Goal: Task Accomplishment & Management: Manage account settings

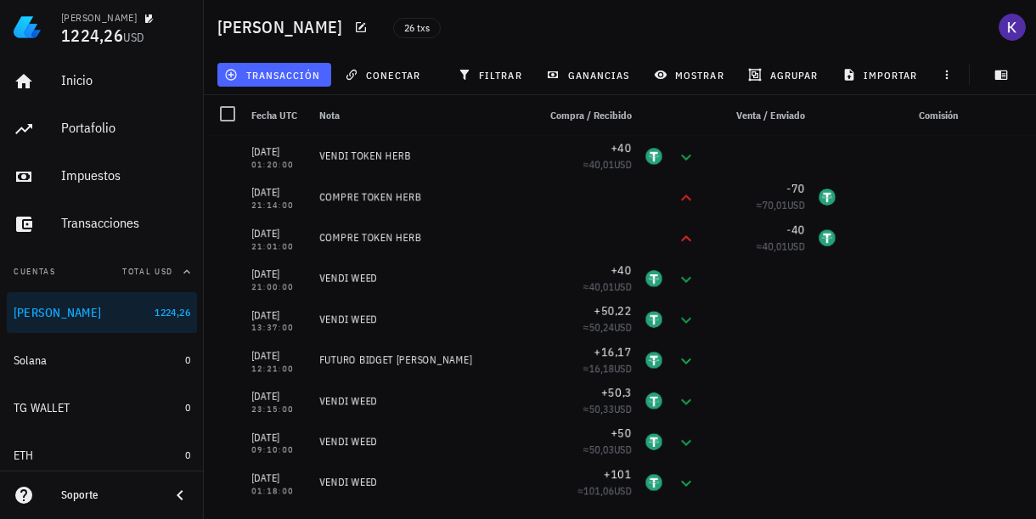
click at [290, 72] on span "transacción" at bounding box center [274, 75] width 93 height 14
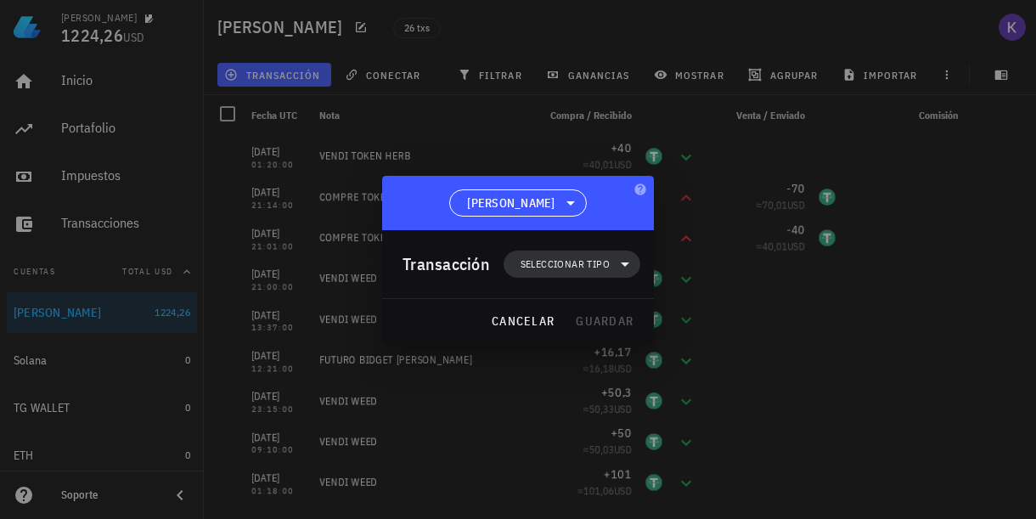
click at [534, 273] on span "Seleccionar tipo" at bounding box center [572, 263] width 116 height 27
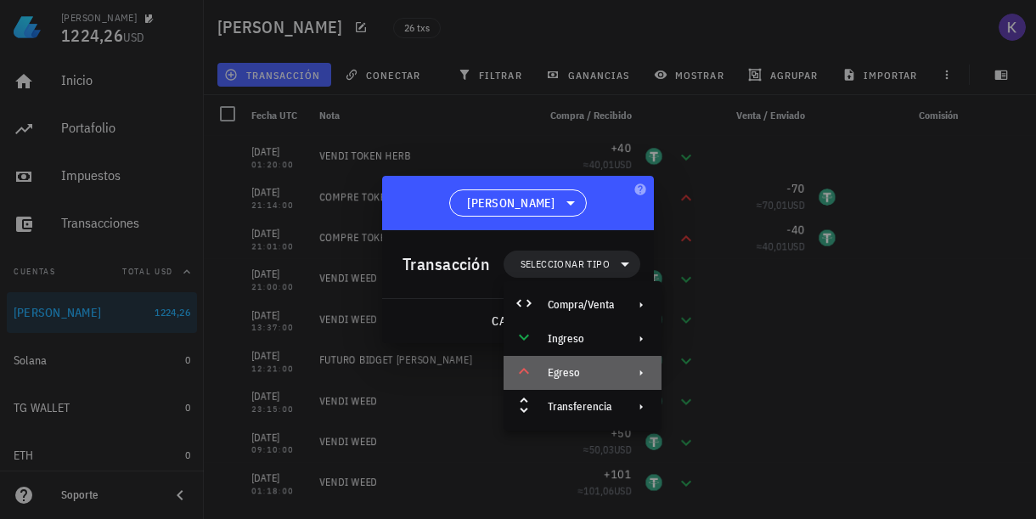
click at [623, 375] on div "Egreso" at bounding box center [582, 373] width 158 height 34
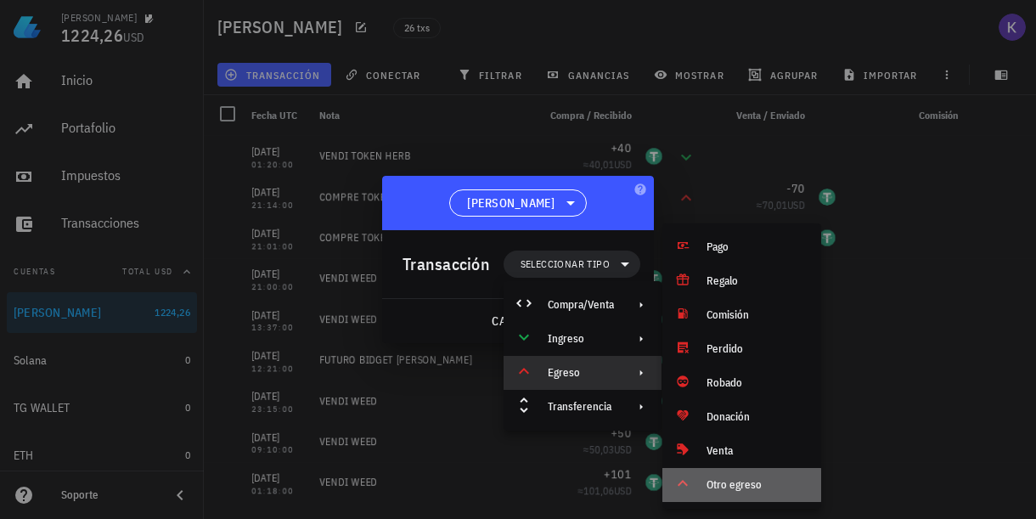
click at [746, 482] on div "Otro egreso" at bounding box center [756, 485] width 101 height 14
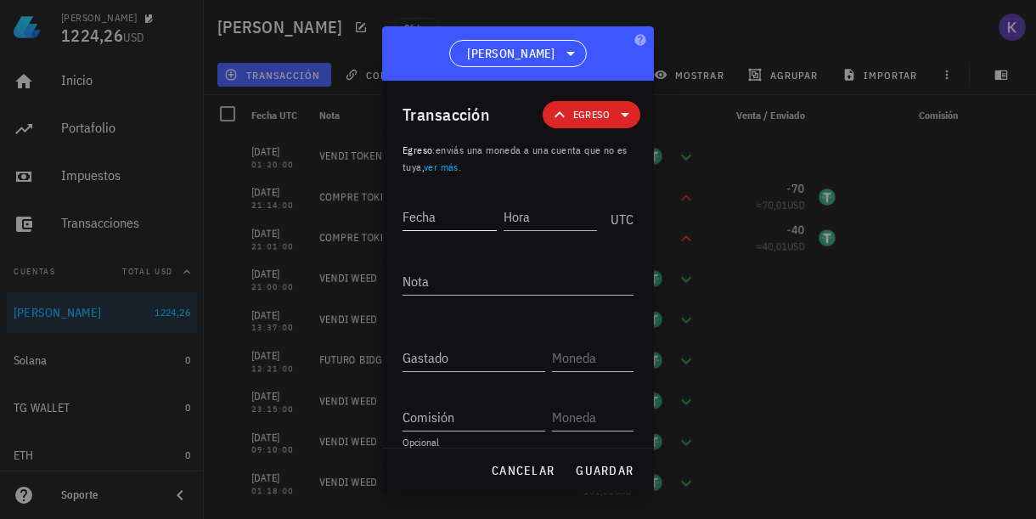
click at [434, 218] on div "Fecha" at bounding box center [449, 216] width 94 height 27
type input "[DATE]"
click at [524, 223] on input "Hora" at bounding box center [551, 216] width 91 height 27
type input "21:00:00"
click at [492, 281] on textarea "Nota" at bounding box center [517, 280] width 231 height 27
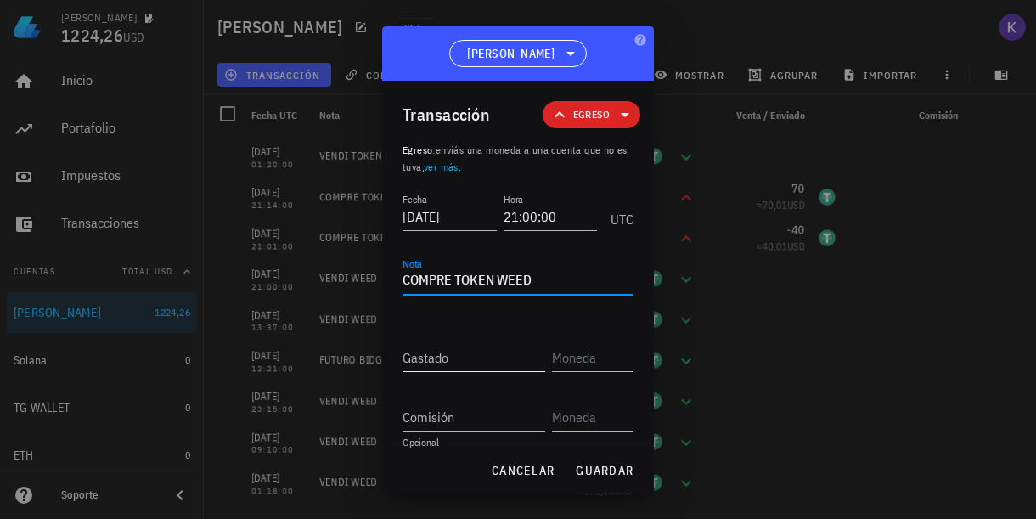
type textarea "COMPRE TOKEN WEED"
click at [421, 359] on div "Gastado" at bounding box center [473, 357] width 143 height 27
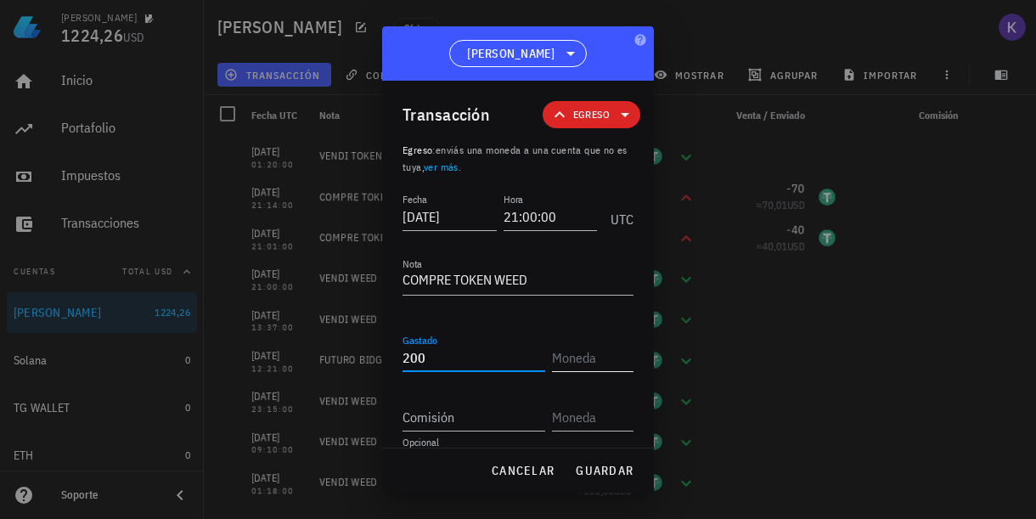
type input "200"
click at [604, 356] on input "text" at bounding box center [591, 357] width 78 height 27
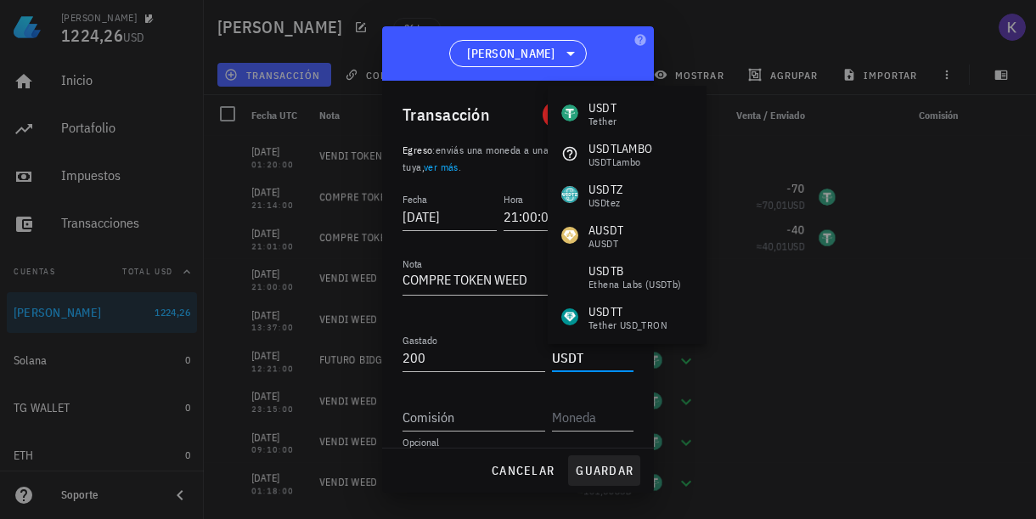
type input "USDT"
click at [623, 472] on span "guardar" at bounding box center [604, 470] width 59 height 15
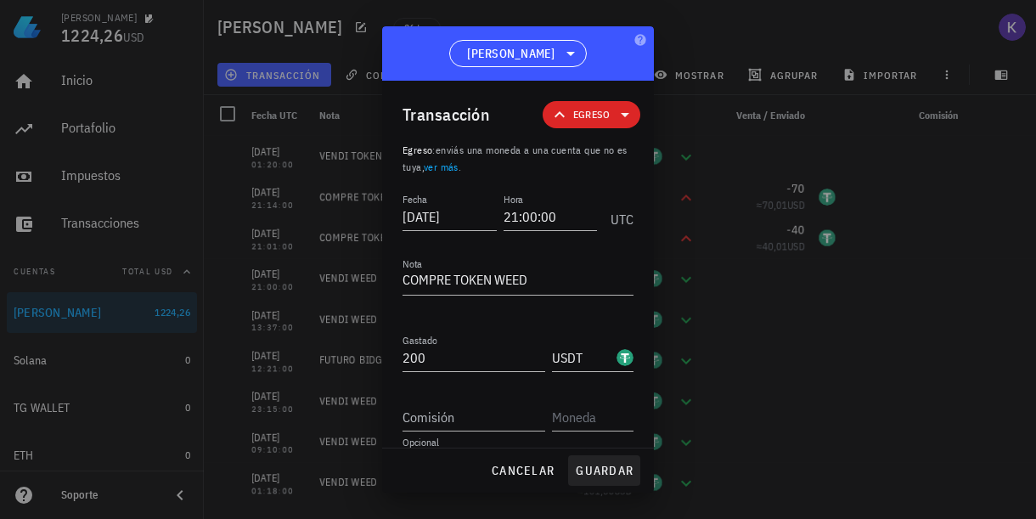
click at [593, 470] on span "guardar" at bounding box center [604, 470] width 59 height 15
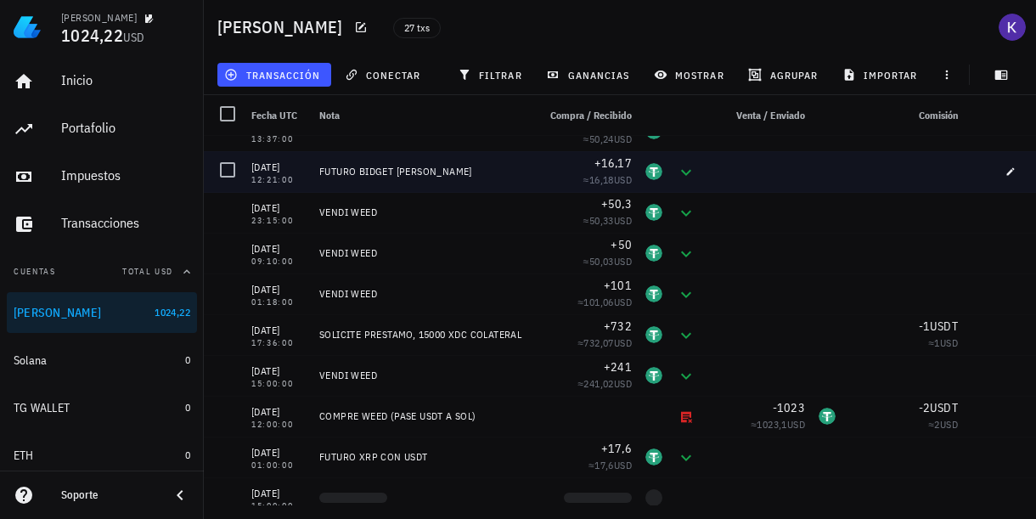
scroll to position [230, 0]
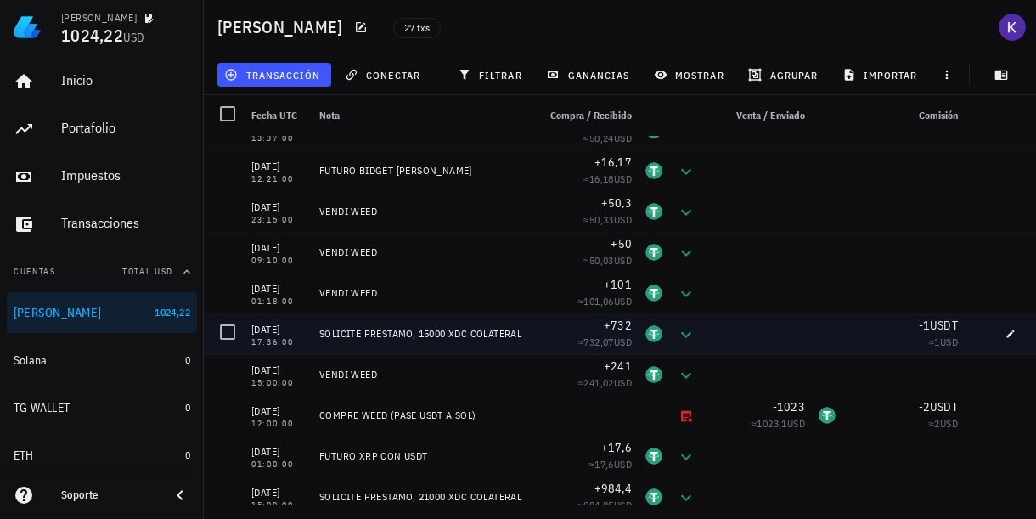
drag, startPoint x: 378, startPoint y: 338, endPoint x: 323, endPoint y: 328, distance: 56.1
click at [323, 328] on div "SOLICITE PRESTAMO, 15000 XDC COLATERAL" at bounding box center [421, 334] width 204 height 14
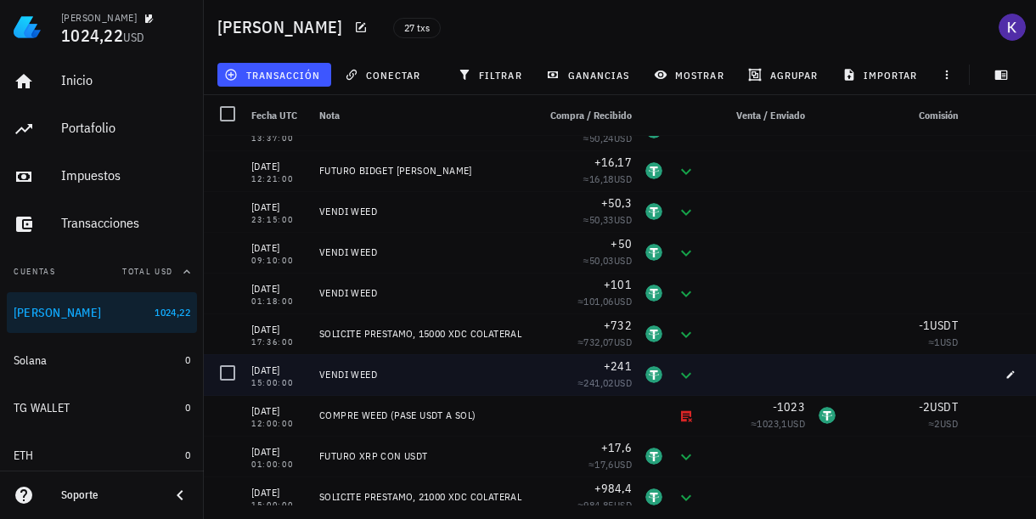
copy div "OLICITE PRESTAMO, 15000 XDC COLATERAL"
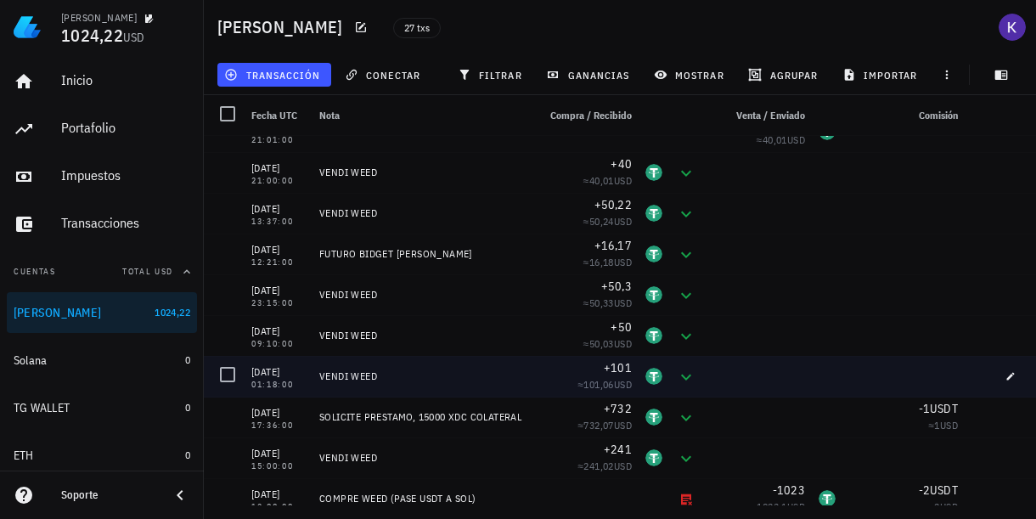
scroll to position [149, 0]
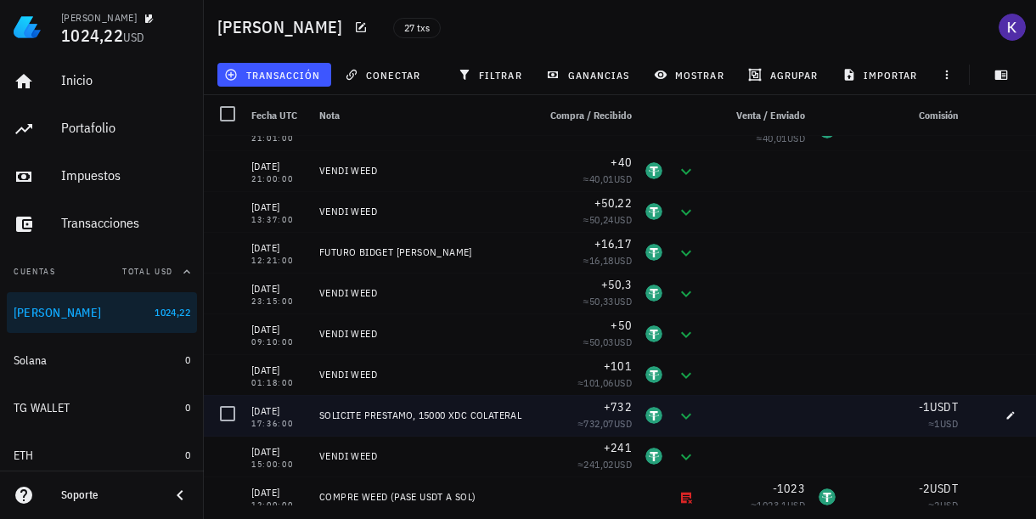
drag, startPoint x: 321, startPoint y: 409, endPoint x: 388, endPoint y: 421, distance: 68.1
click at [388, 421] on div "SOLICITE PRESTAMO, 15000 XDC COLATERAL" at bounding box center [421, 415] width 204 height 14
copy div "SOLICITE PRESTAMO, 15000 XDC COLATERAL"
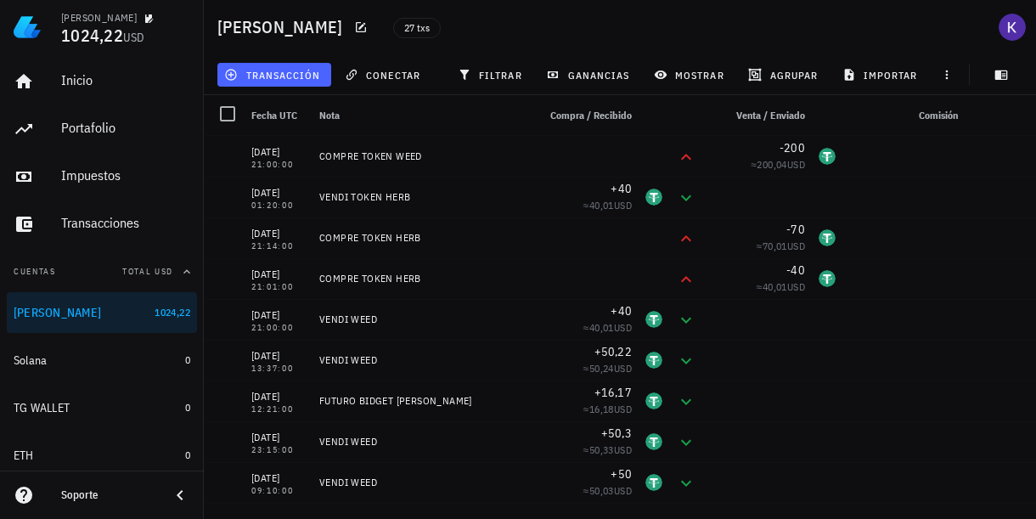
scroll to position [-1, 0]
click at [297, 73] on span "transacción" at bounding box center [274, 75] width 93 height 14
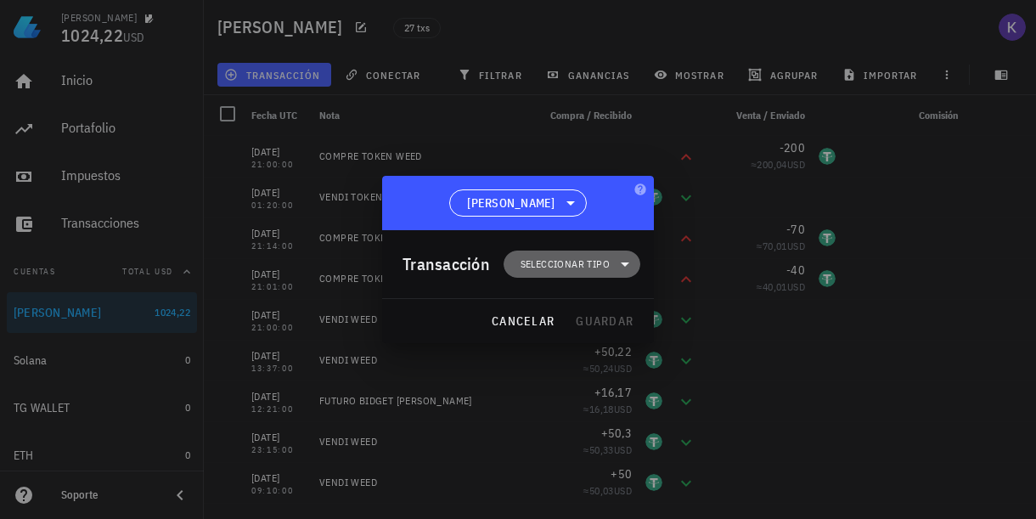
click at [556, 262] on span "Seleccionar tipo" at bounding box center [564, 264] width 89 height 17
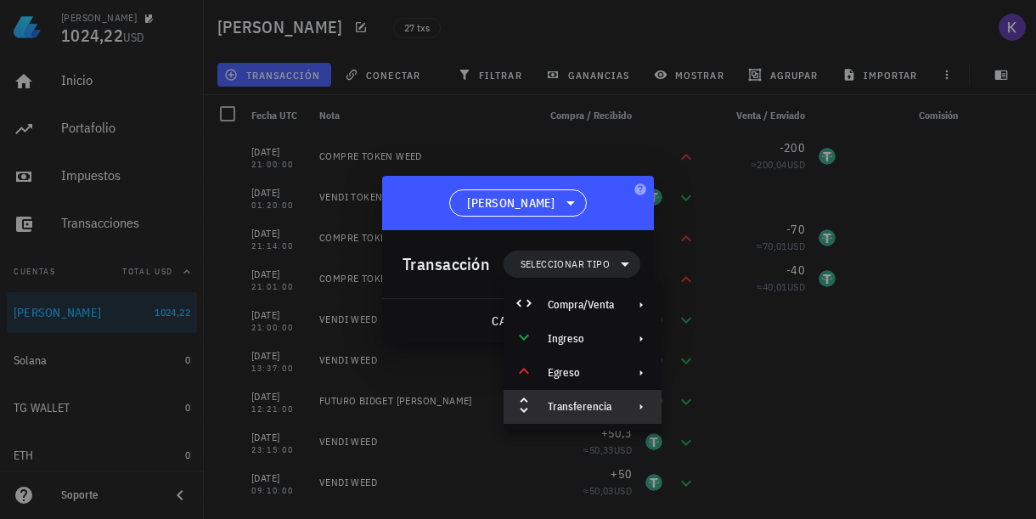
click at [575, 407] on div "Transferencia" at bounding box center [581, 407] width 66 height 14
click at [611, 375] on div "Egreso" at bounding box center [581, 373] width 66 height 14
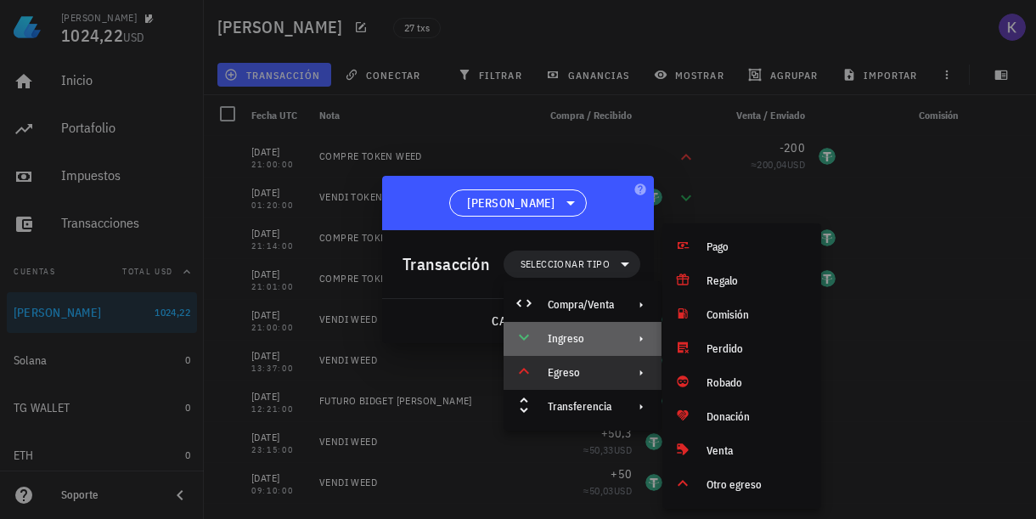
click at [593, 339] on div "Ingreso" at bounding box center [581, 339] width 66 height 14
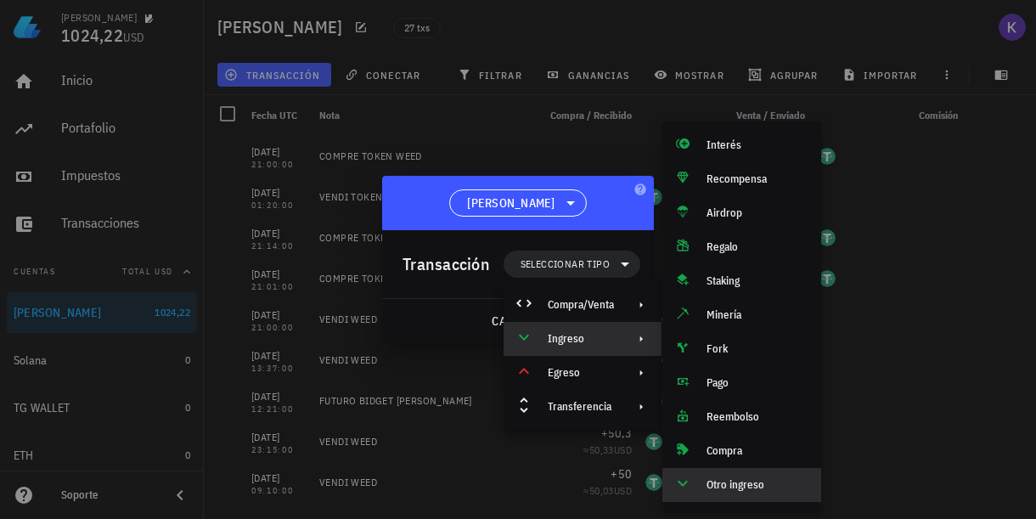
click at [726, 491] on div "Otro ingreso" at bounding box center [756, 485] width 101 height 14
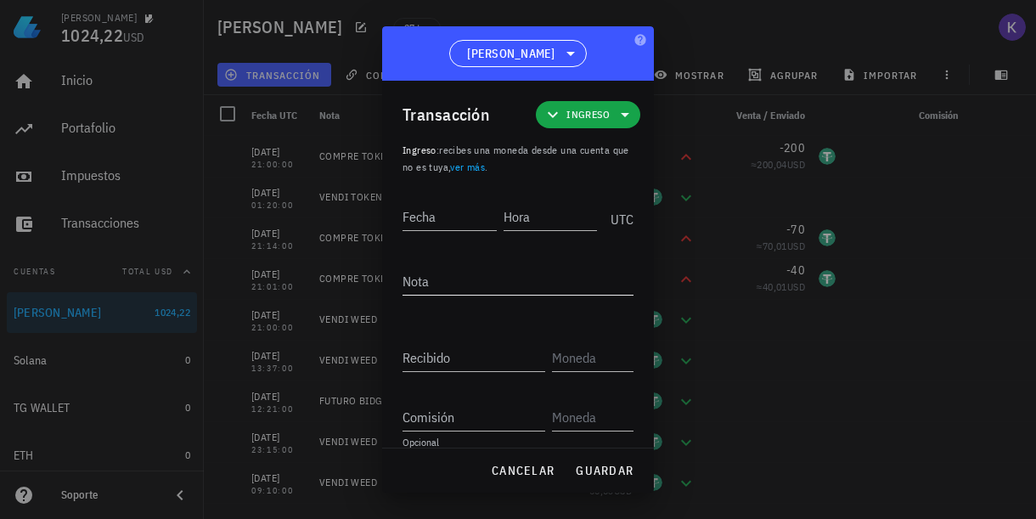
click at [441, 284] on textarea "Nota" at bounding box center [517, 280] width 231 height 27
paste textarea "SOLICITE PRESTAMO, 15000 XDC COLATERAL"
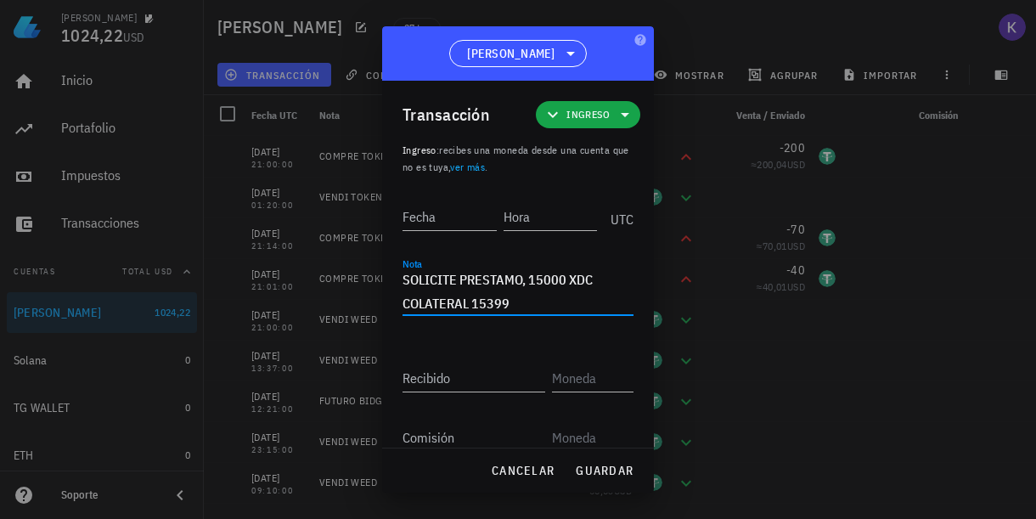
drag, startPoint x: 531, startPoint y: 303, endPoint x: 471, endPoint y: 303, distance: 60.3
click at [471, 303] on textarea "SOLICITE PRESTAMO, 15000 XDC COLATERAL 15399" at bounding box center [517, 291] width 231 height 48
drag, startPoint x: 529, startPoint y: 278, endPoint x: 565, endPoint y: 279, distance: 35.7
click at [565, 279] on textarea "SOLICITE PRESTAMO, 15000 XDC COLATERAL" at bounding box center [517, 291] width 231 height 48
paste textarea "52 399"
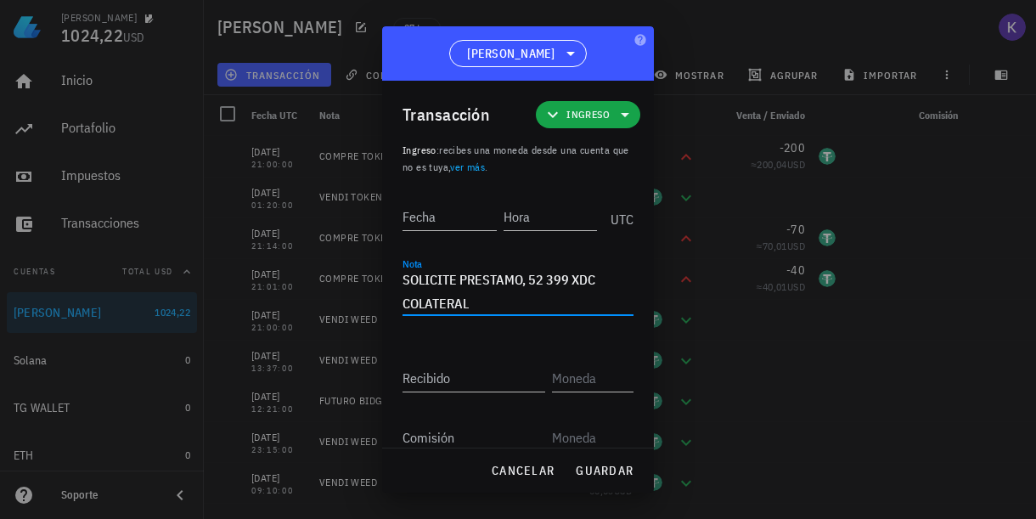
click at [550, 282] on textarea "SOLICITE PRESTAMO, 52 399 XDC COLATERAL" at bounding box center [517, 291] width 231 height 48
type textarea "SOLICITE PRESTAMO, 52399 XDC COLATERAL"
click at [430, 218] on input "Fecha" at bounding box center [449, 216] width 94 height 27
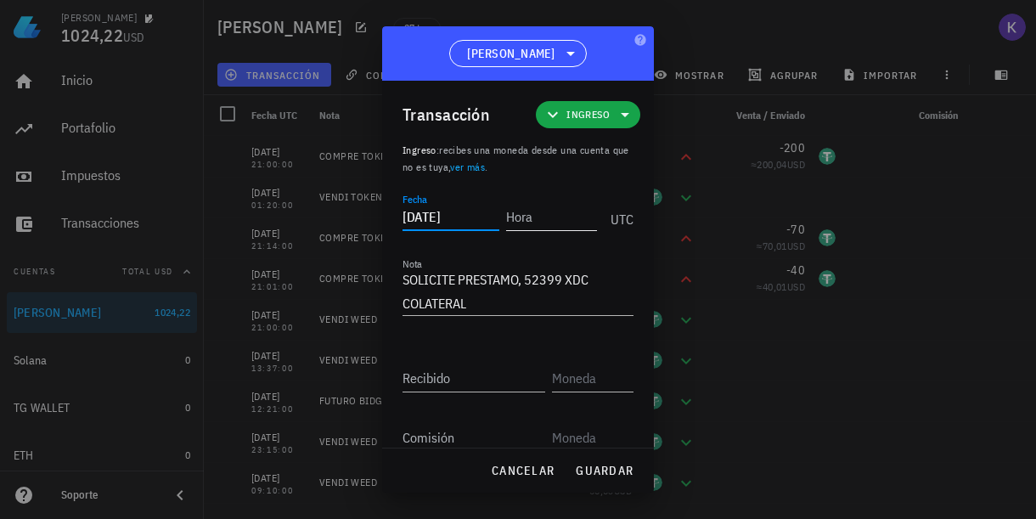
type input "[DATE]"
click at [523, 225] on input "Hora" at bounding box center [551, 216] width 91 height 27
type input "21:34:00"
click at [485, 382] on input "Recibido" at bounding box center [473, 377] width 143 height 27
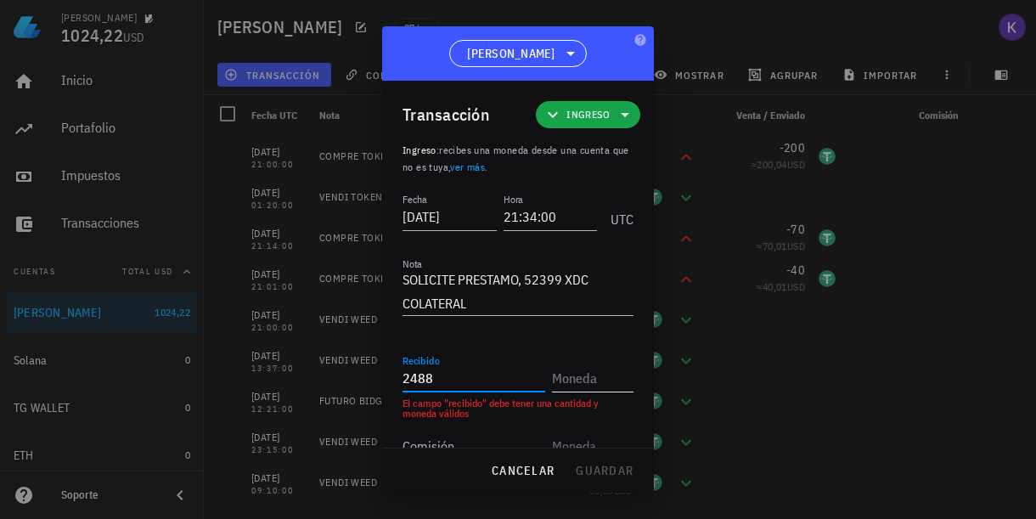
type input "2.488"
click at [593, 385] on input "text" at bounding box center [591, 377] width 78 height 27
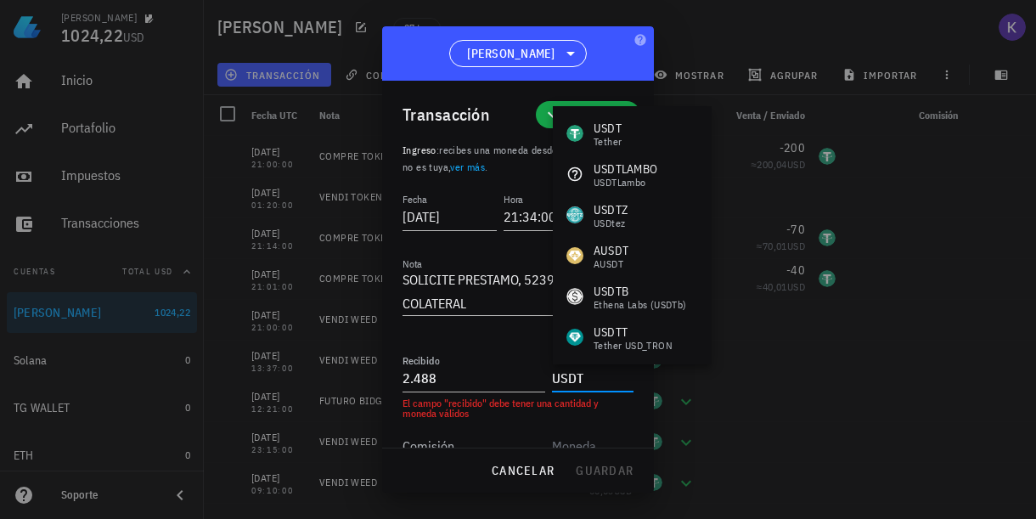
type input "USDT"
click at [508, 424] on div "Comisión" at bounding box center [476, 440] width 149 height 37
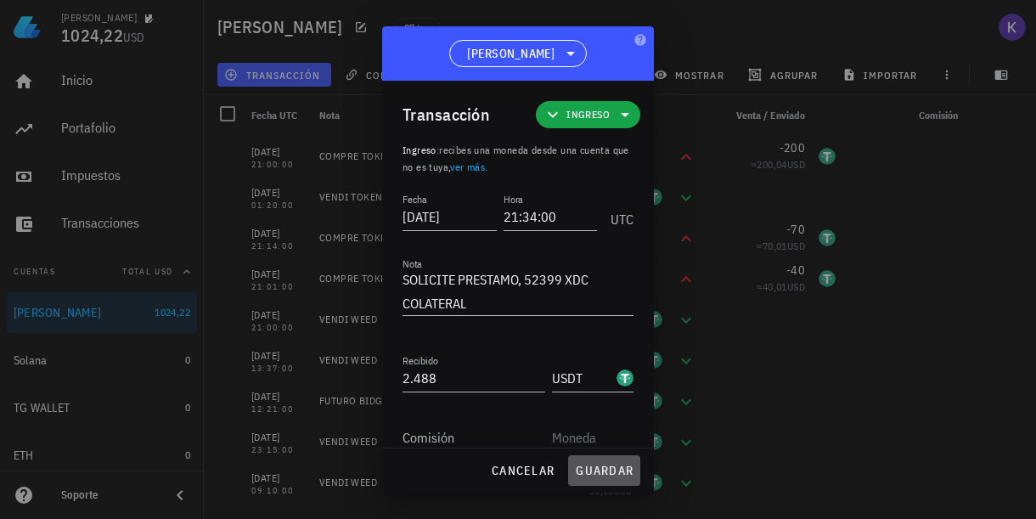
click at [596, 464] on span "guardar" at bounding box center [604, 470] width 59 height 15
